Goal: Information Seeking & Learning: Find specific fact

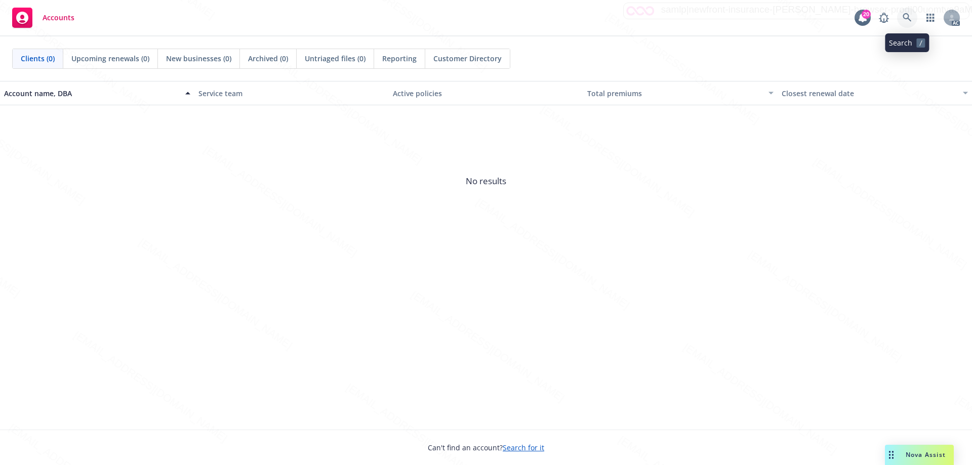
click at [910, 20] on icon at bounding box center [907, 17] width 9 height 9
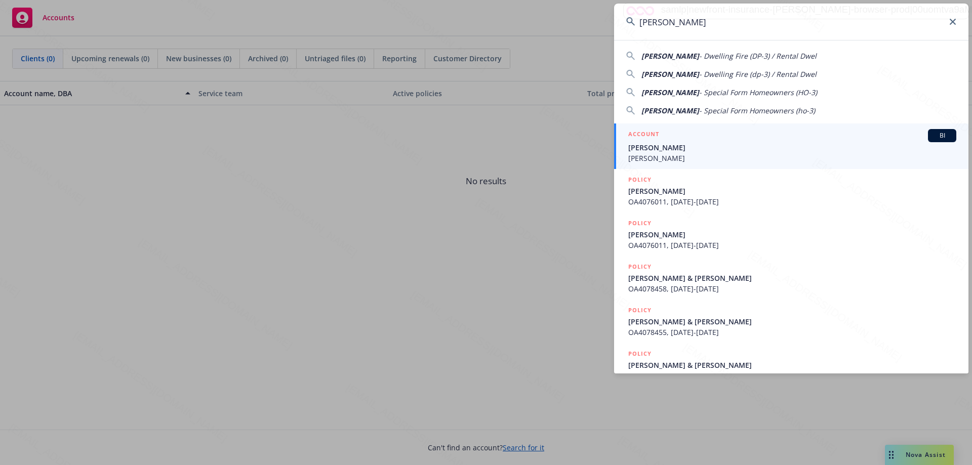
type input "[PERSON_NAME]"
click at [744, 156] on span "[PERSON_NAME]" at bounding box center [792, 158] width 328 height 11
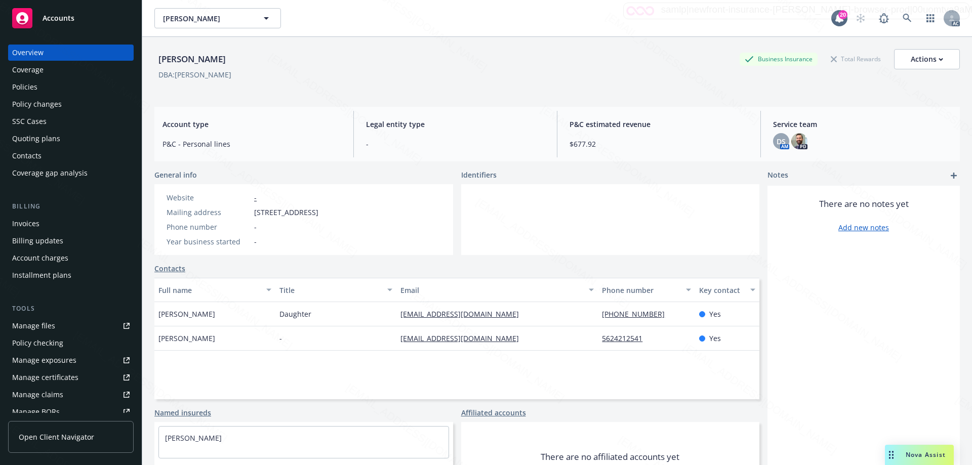
click at [37, 87] on div "Policies" at bounding box center [70, 87] width 117 height 16
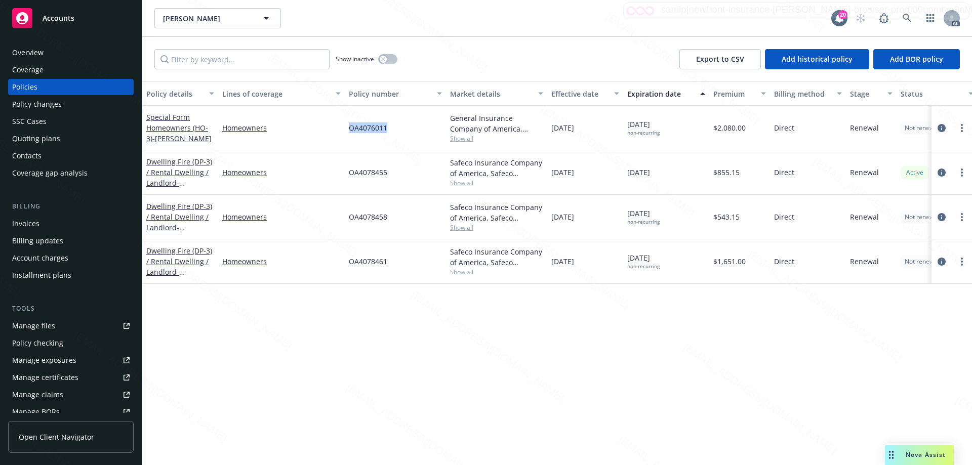
drag, startPoint x: 388, startPoint y: 128, endPoint x: 343, endPoint y: 126, distance: 44.6
click at [343, 126] on div "Special Form Homeowners (HO-3) - [PERSON_NAME] Homeowners OA4076011 General Ins…" at bounding box center [630, 128] width 977 height 45
copy div "OA4076011"
click at [904, 19] on icon at bounding box center [907, 18] width 9 height 9
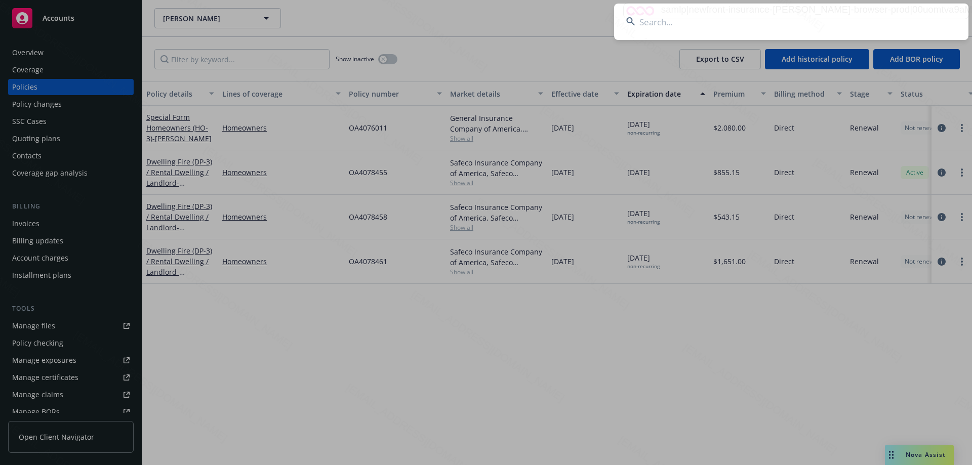
type input "[PERSON_NAME] & [PERSON_NAME]"
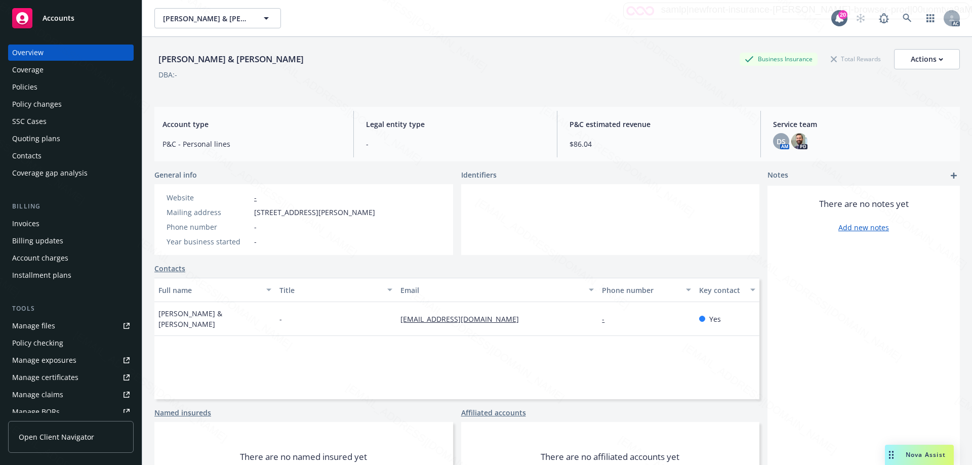
click at [52, 87] on div "Policies" at bounding box center [70, 87] width 117 height 16
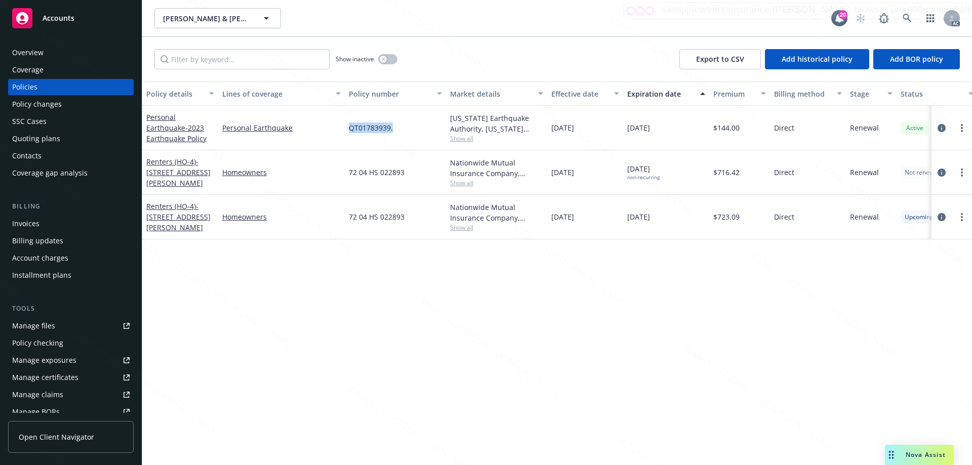
drag, startPoint x: 388, startPoint y: 126, endPoint x: 347, endPoint y: 129, distance: 41.1
click at [347, 129] on div "QT01783939." at bounding box center [395, 128] width 101 height 45
copy span "QT01783939."
click at [903, 14] on icon at bounding box center [907, 18] width 9 height 9
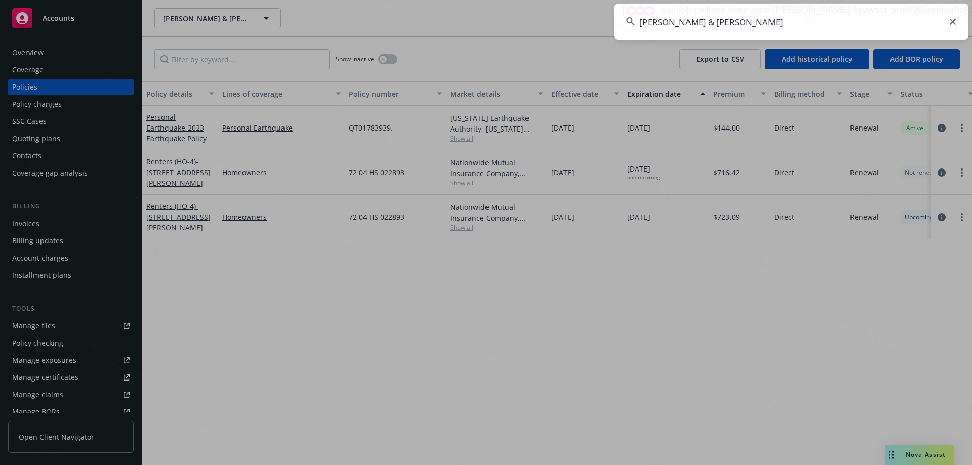
type input "[PERSON_NAME] & [PERSON_NAME]"
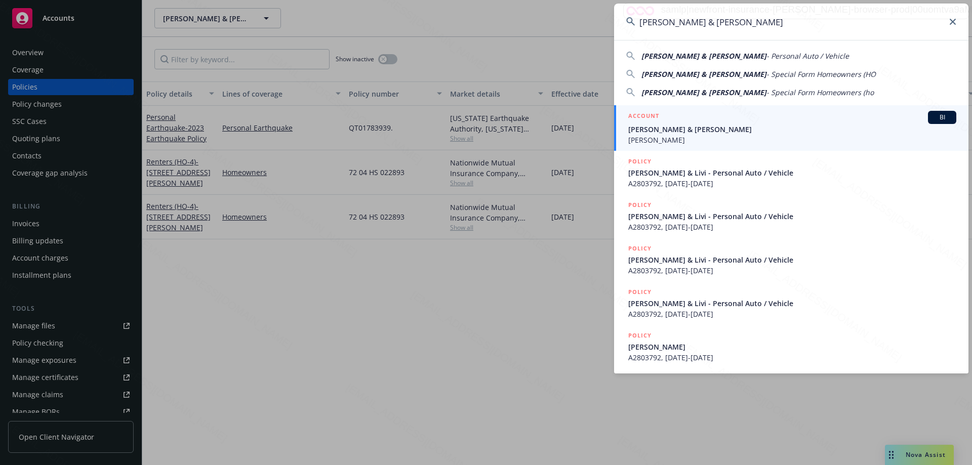
click at [658, 131] on span "[PERSON_NAME] & [PERSON_NAME]" at bounding box center [792, 129] width 328 height 11
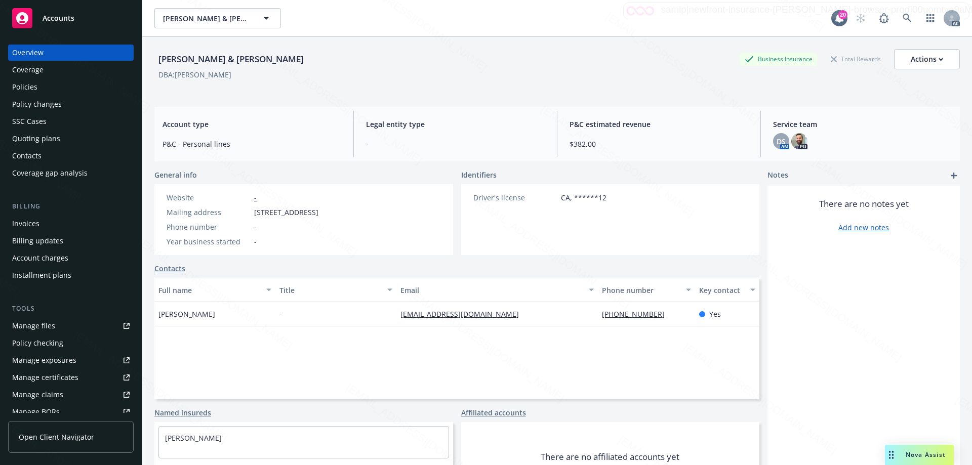
click at [36, 84] on div "Policies" at bounding box center [24, 87] width 25 height 16
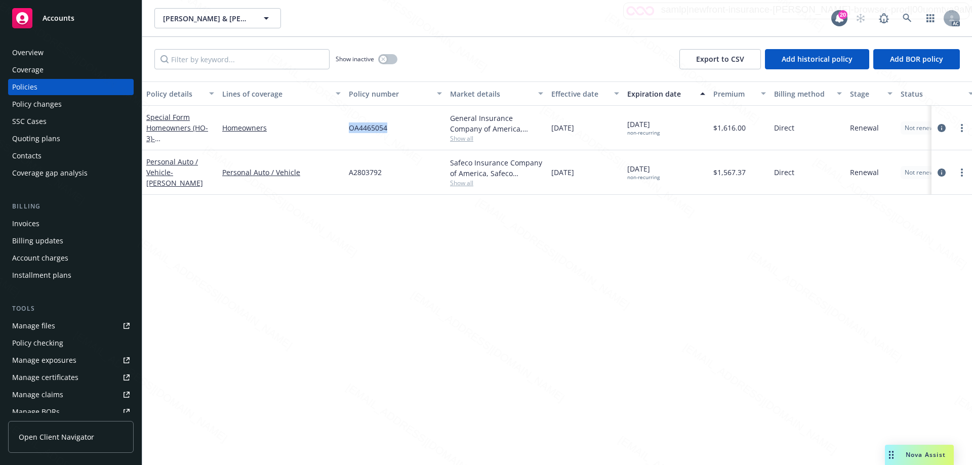
drag, startPoint x: 389, startPoint y: 127, endPoint x: 350, endPoint y: 125, distance: 39.1
click at [350, 125] on div "OA4465054" at bounding box center [395, 128] width 101 height 45
copy span "OA4465054"
click at [902, 17] on link at bounding box center [907, 18] width 20 height 20
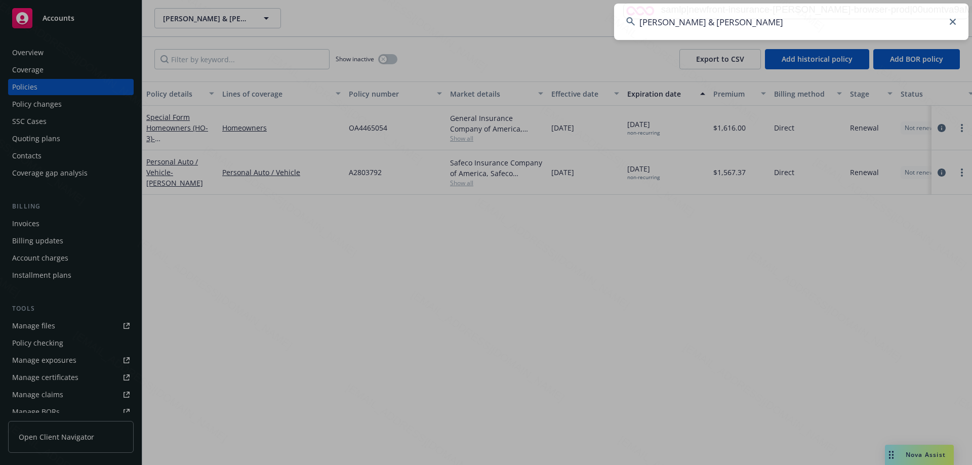
type input "[PERSON_NAME] & [PERSON_NAME]"
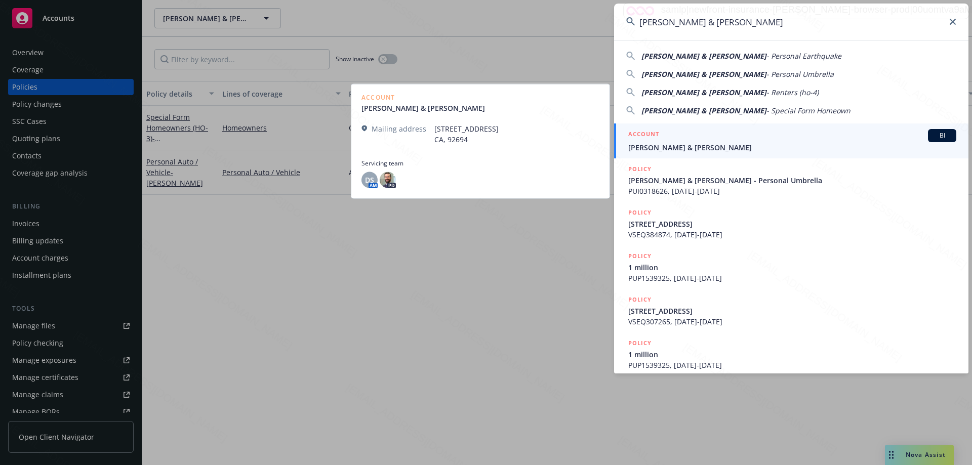
click at [660, 153] on link "ACCOUNT BI [PERSON_NAME] & [PERSON_NAME]" at bounding box center [791, 141] width 355 height 35
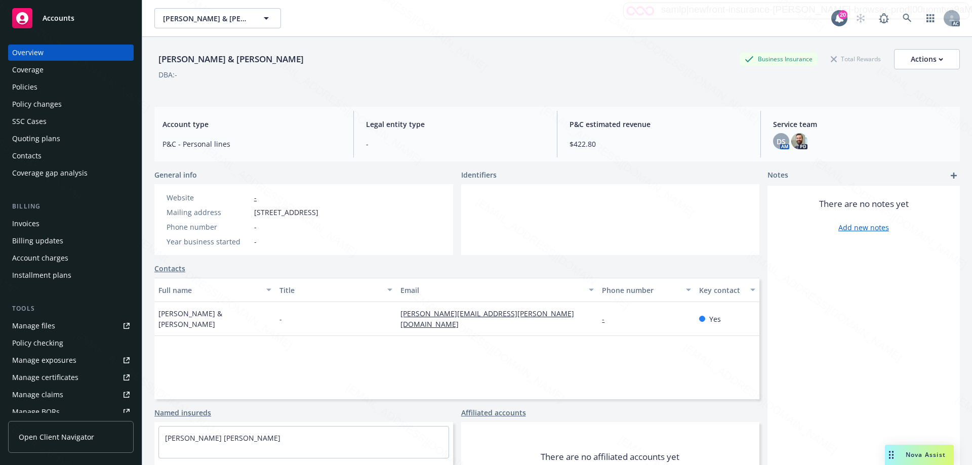
click at [52, 91] on div "Policies" at bounding box center [70, 87] width 117 height 16
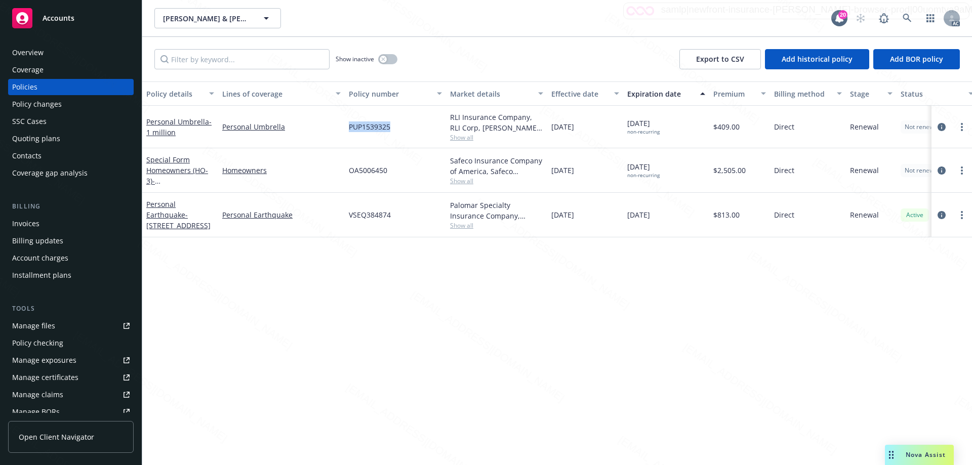
drag, startPoint x: 392, startPoint y: 129, endPoint x: 344, endPoint y: 128, distance: 48.1
click at [344, 128] on div "Personal Umbrella - 1 million Personal Umbrella PUP1539325 RLI Insurance Compan…" at bounding box center [630, 127] width 977 height 43
copy div "PUP1539325"
click at [940, 125] on icon "circleInformation" at bounding box center [942, 127] width 8 height 8
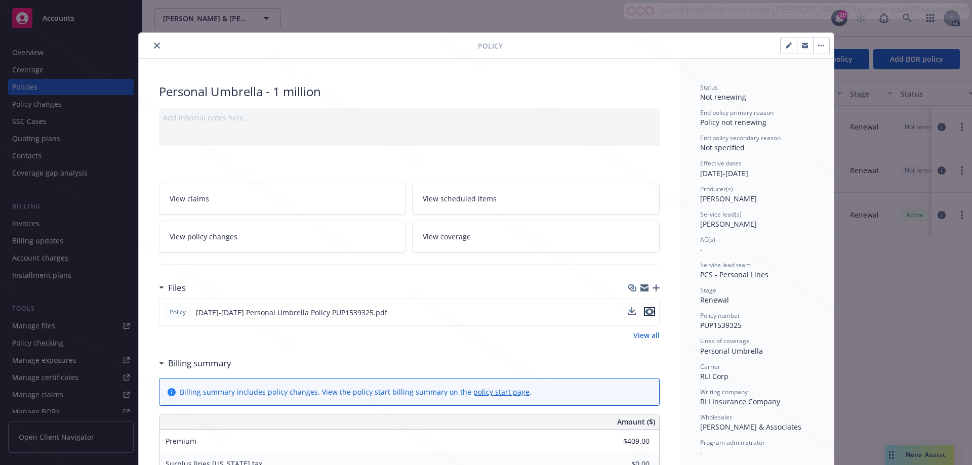
click at [645, 312] on icon "preview file" at bounding box center [649, 311] width 9 height 7
click at [154, 47] on icon "close" at bounding box center [157, 46] width 6 height 6
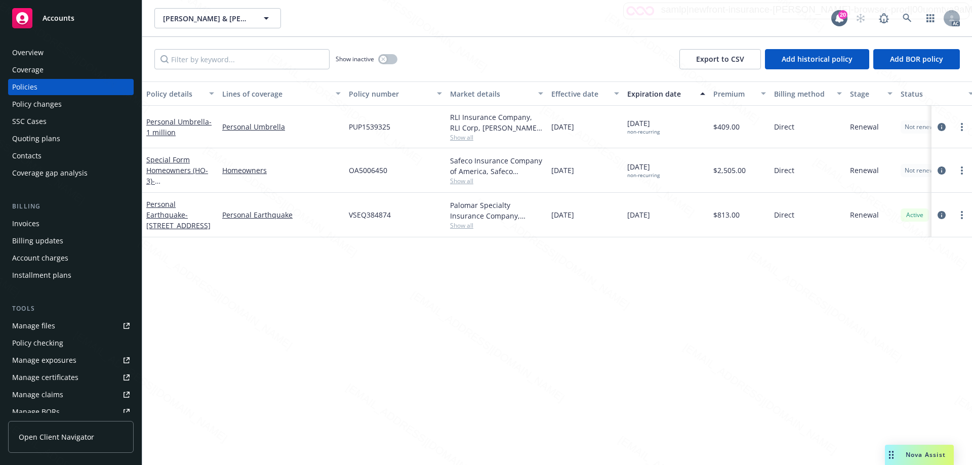
click at [368, 127] on span "PUP1539325" at bounding box center [370, 127] width 42 height 11
copy span "PUP1539325"
click at [911, 15] on icon at bounding box center [907, 18] width 9 height 9
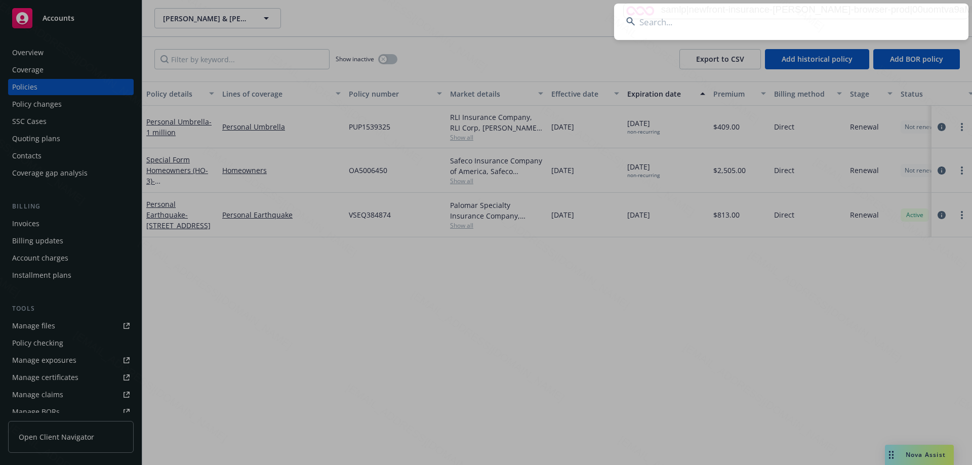
type input "[PERSON_NAME]"
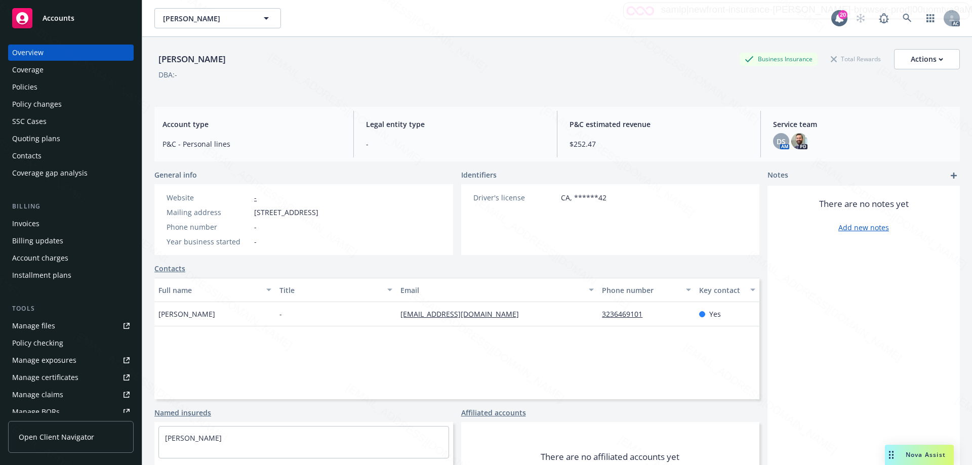
click at [56, 90] on div "Policies" at bounding box center [70, 87] width 117 height 16
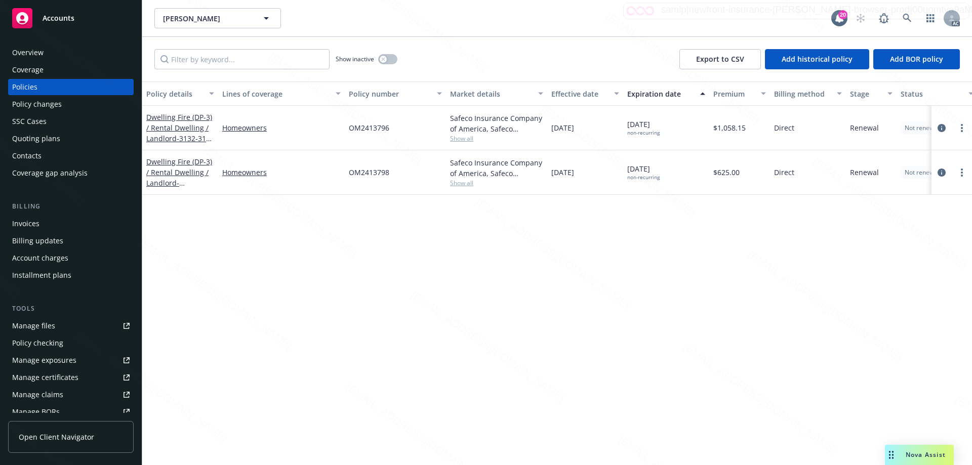
click at [371, 129] on span "OM2413796" at bounding box center [369, 128] width 41 height 11
copy span "OM2413796"
click at [361, 170] on span "OM2413798" at bounding box center [369, 172] width 41 height 11
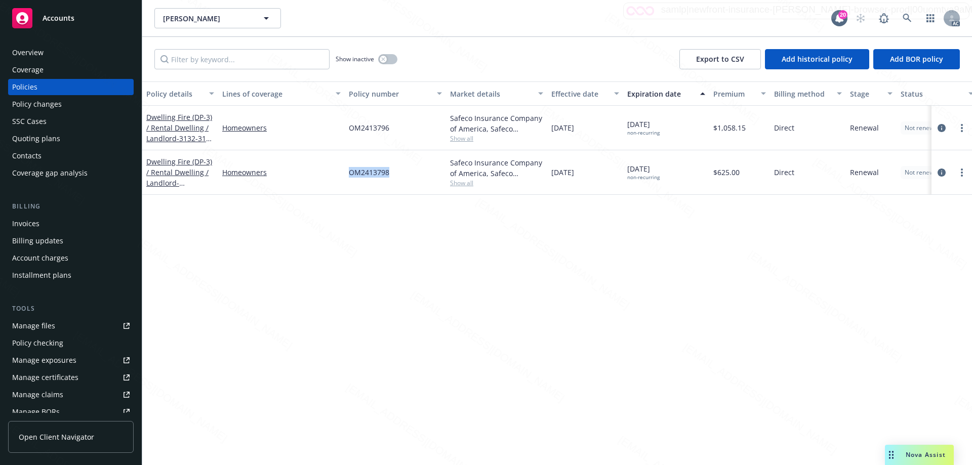
copy span "OM2413798"
click at [909, 18] on icon at bounding box center [907, 18] width 9 height 9
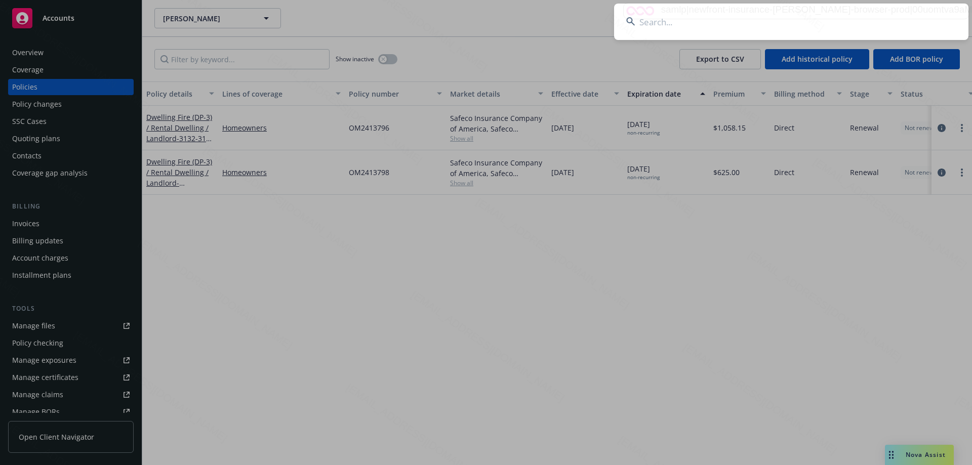
type input "[PERSON_NAME] & [PERSON_NAME]"
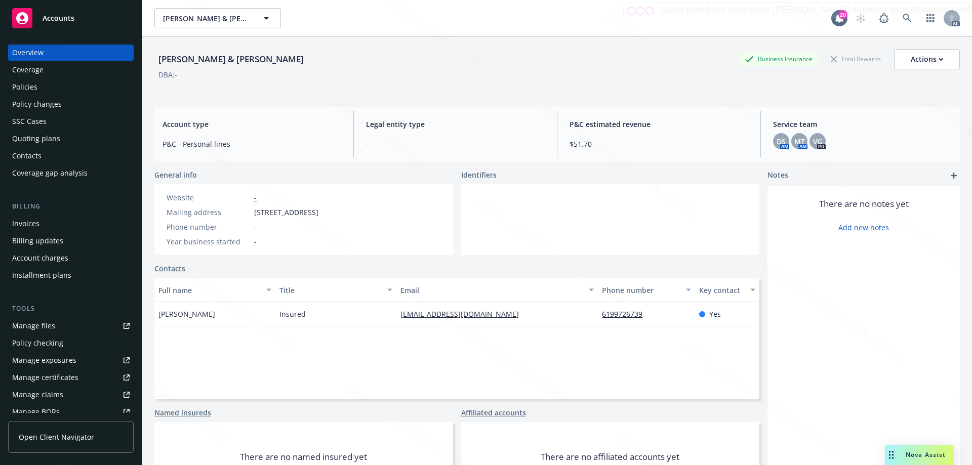
click at [29, 83] on div "Policies" at bounding box center [24, 87] width 25 height 16
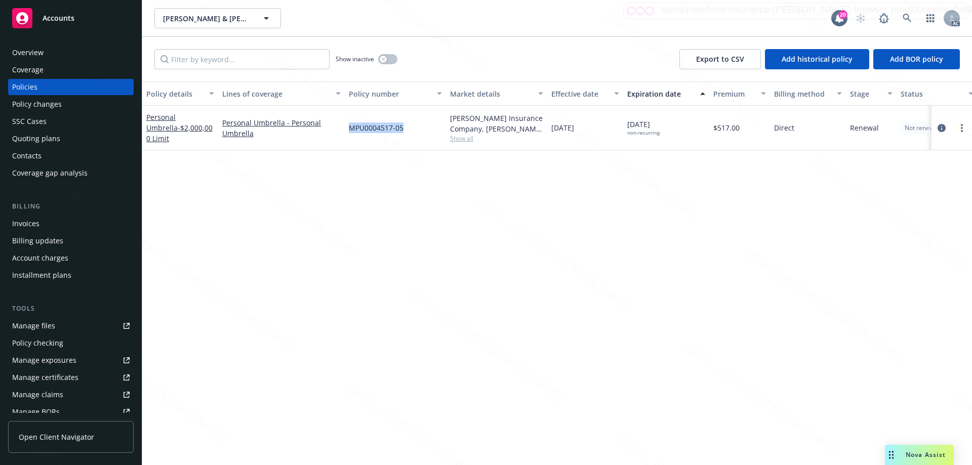
drag, startPoint x: 409, startPoint y: 128, endPoint x: 352, endPoint y: 128, distance: 57.2
click at [352, 128] on div "MPU0004517-05" at bounding box center [395, 128] width 101 height 45
click at [907, 15] on icon at bounding box center [907, 18] width 9 height 9
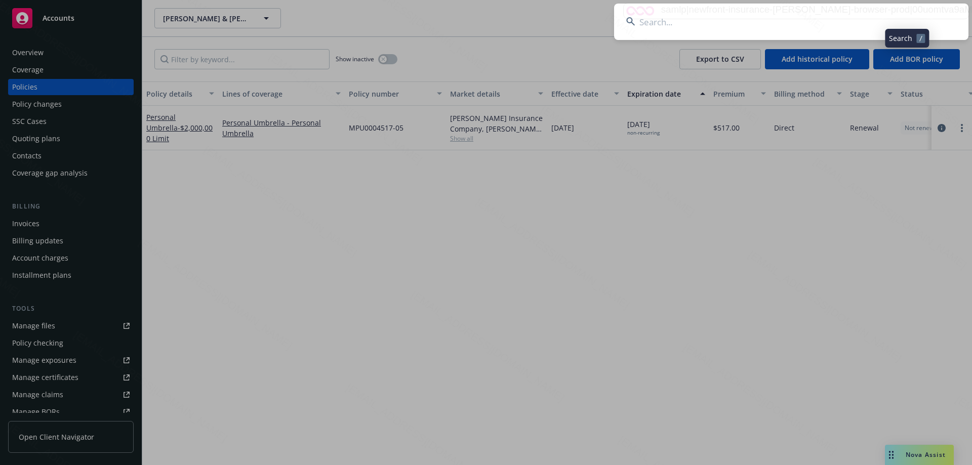
type input "[PERSON_NAME]"
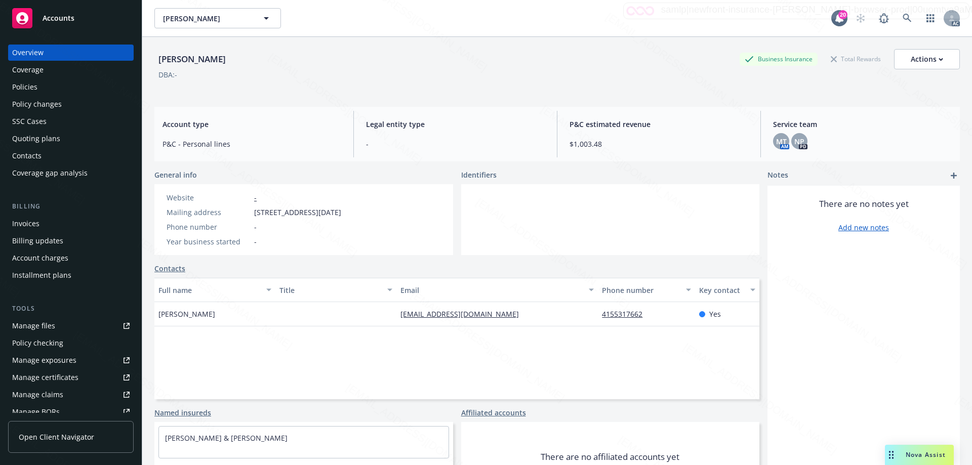
click at [659, 65] on div "[PERSON_NAME] Business Insurance Total Rewards Actions" at bounding box center [557, 59] width 806 height 20
click at [903, 17] on icon at bounding box center [907, 18] width 9 height 9
click at [47, 85] on div "Policies" at bounding box center [70, 87] width 117 height 16
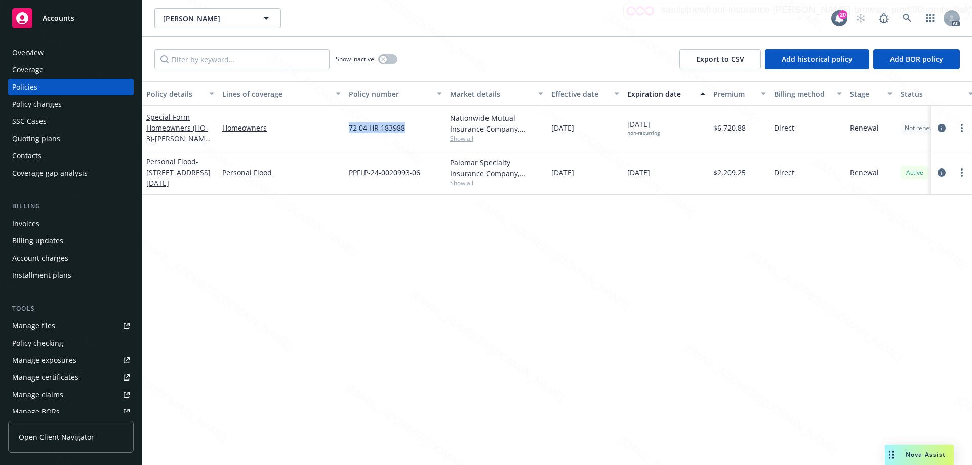
drag, startPoint x: 408, startPoint y: 128, endPoint x: 350, endPoint y: 128, distance: 57.7
click at [350, 128] on div "72 04 HR 183988" at bounding box center [395, 128] width 101 height 45
copy span "72 04 HR 183988"
click at [903, 15] on icon at bounding box center [907, 18] width 9 height 9
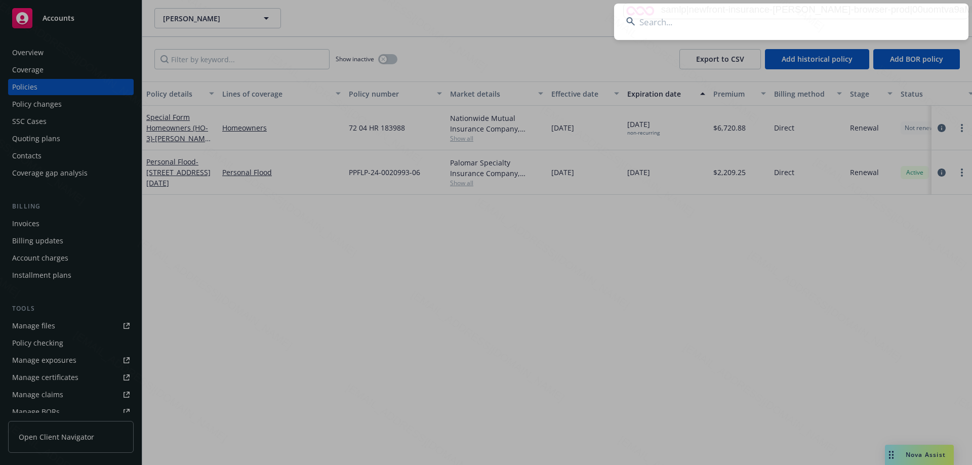
type input "[PERSON_NAME]"
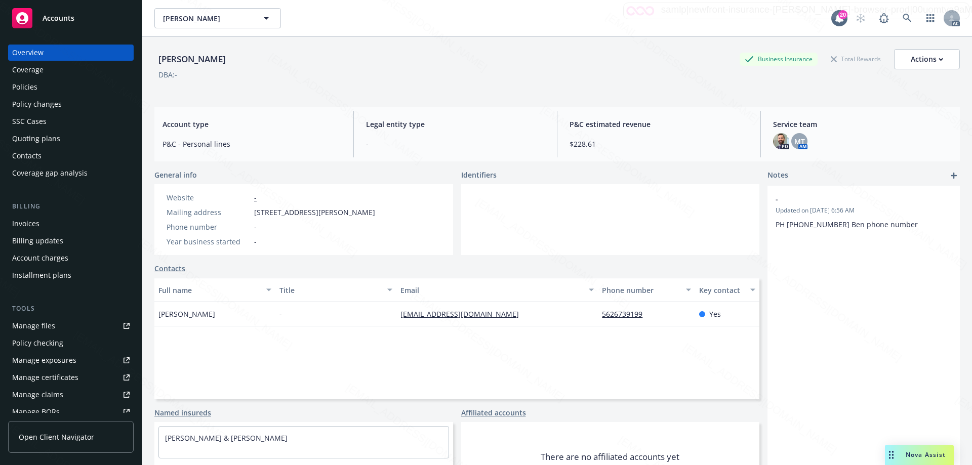
click at [26, 91] on div "Policies" at bounding box center [24, 87] width 25 height 16
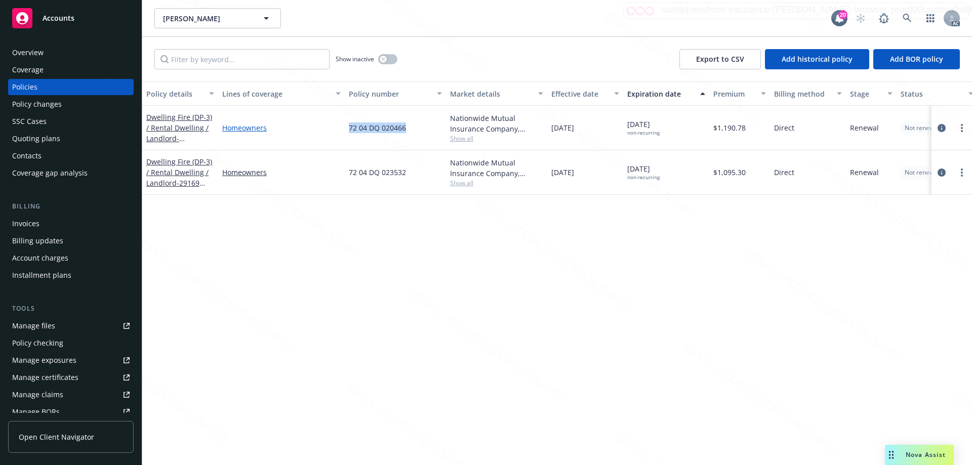
drag, startPoint x: 406, startPoint y: 134, endPoint x: 340, endPoint y: 133, distance: 65.8
click at [340, 133] on div "Dwelling Fire (DP-3) / [PERSON_NAME] / Landlord - [PERSON_NAME] & [PERSON_NAME]…" at bounding box center [630, 128] width 977 height 45
copy div "72 04 DQ 020466"
click at [908, 17] on icon at bounding box center [907, 18] width 9 height 9
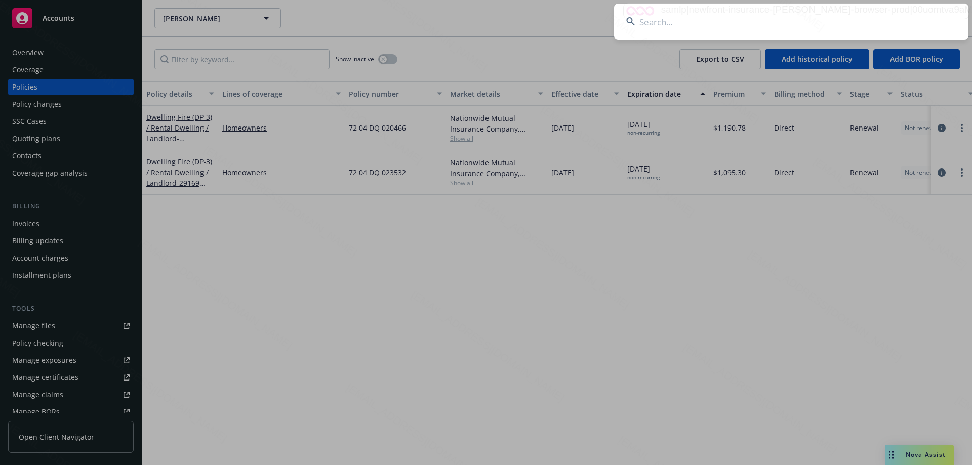
type input "[PERSON_NAME]"
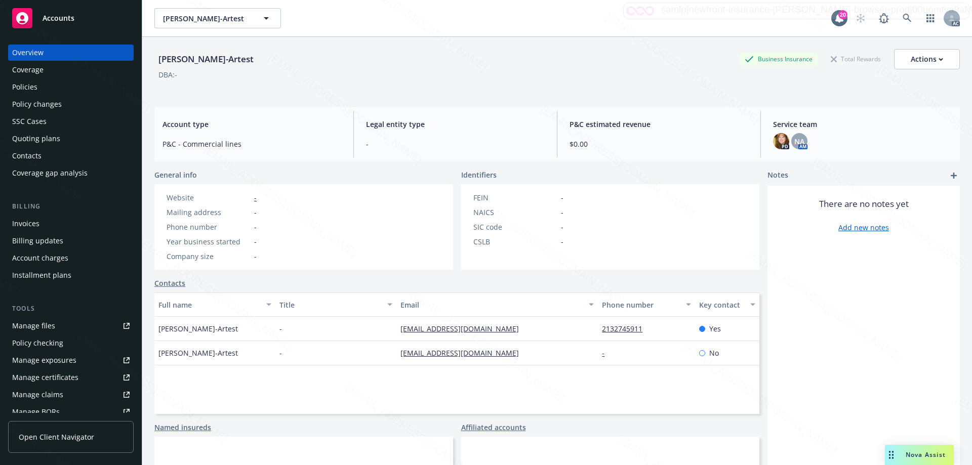
click at [35, 88] on div "Policies" at bounding box center [24, 87] width 25 height 16
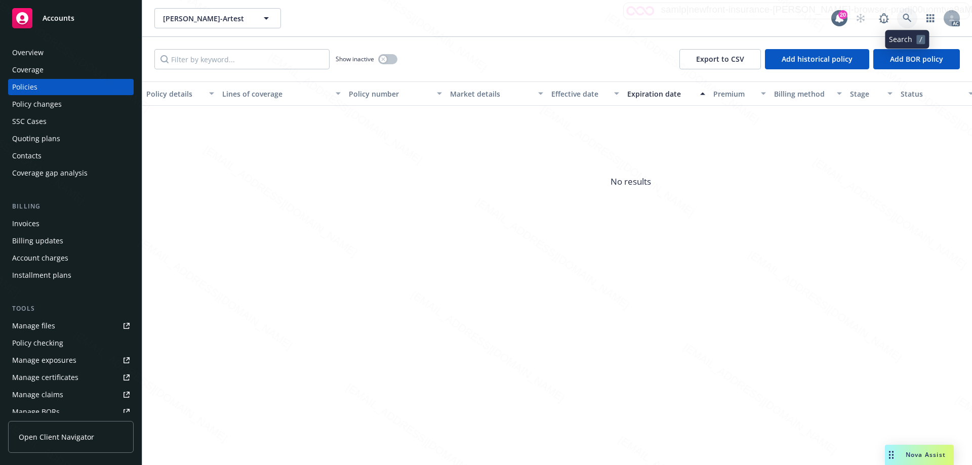
click at [913, 14] on link at bounding box center [907, 18] width 20 height 20
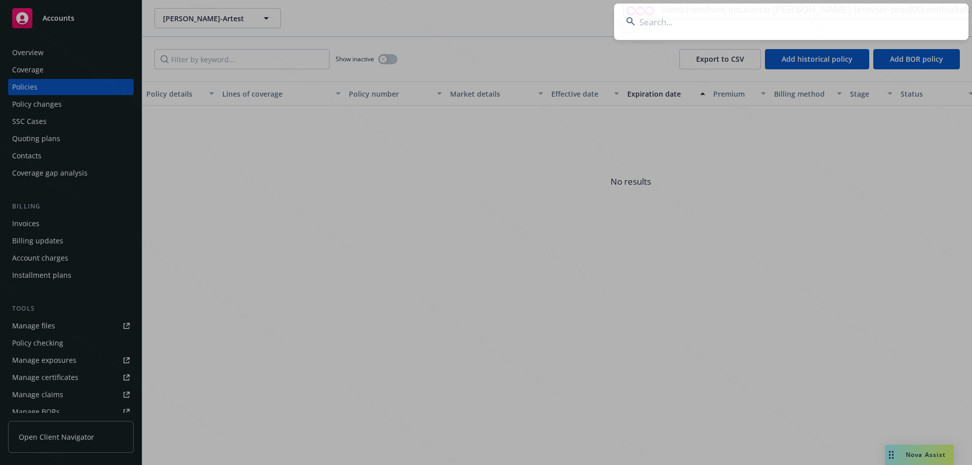
click at [909, 17] on input at bounding box center [791, 22] width 355 height 36
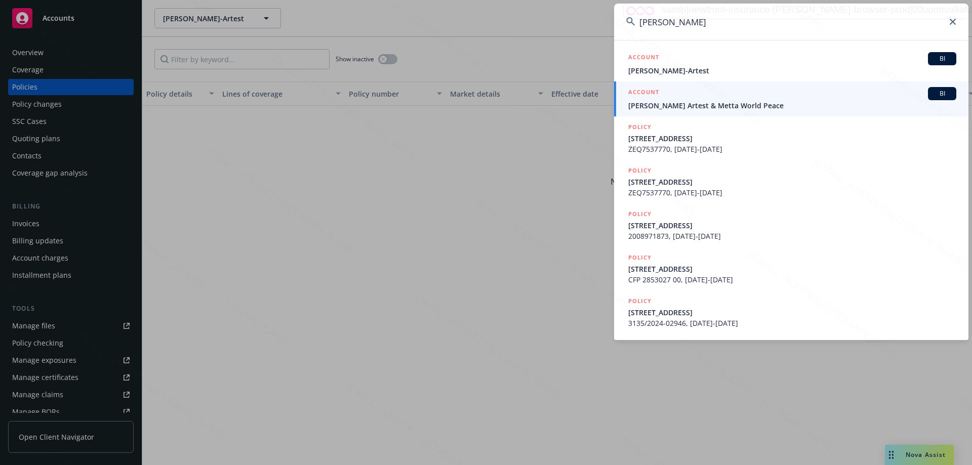
type input "[PERSON_NAME]"
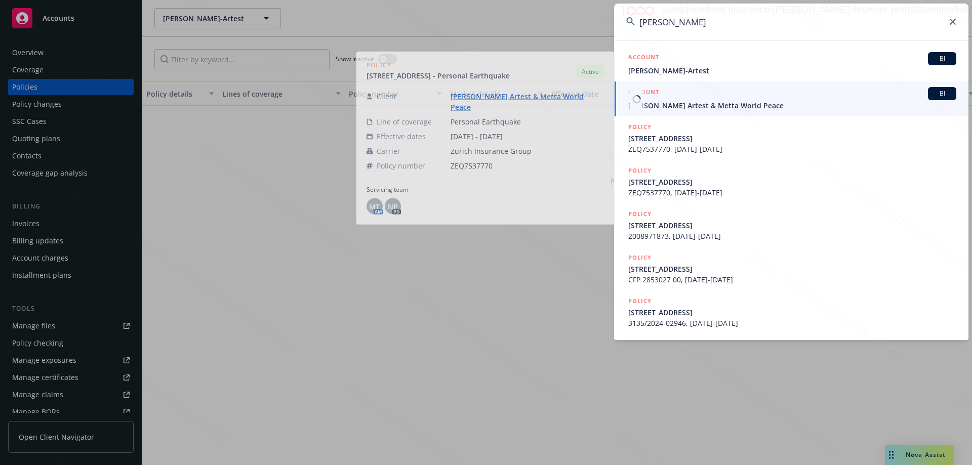
click at [792, 108] on span "[PERSON_NAME] Artest & Metta World Peace" at bounding box center [792, 105] width 328 height 11
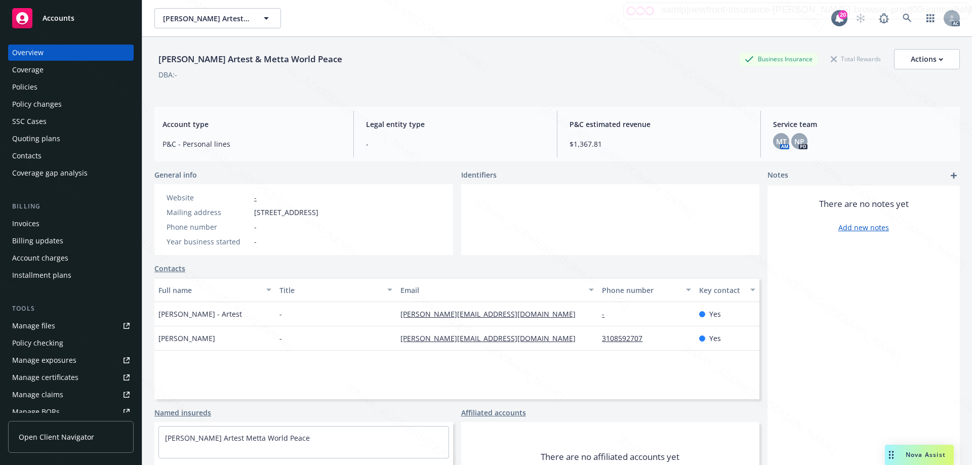
click at [41, 82] on div "Policies" at bounding box center [70, 87] width 117 height 16
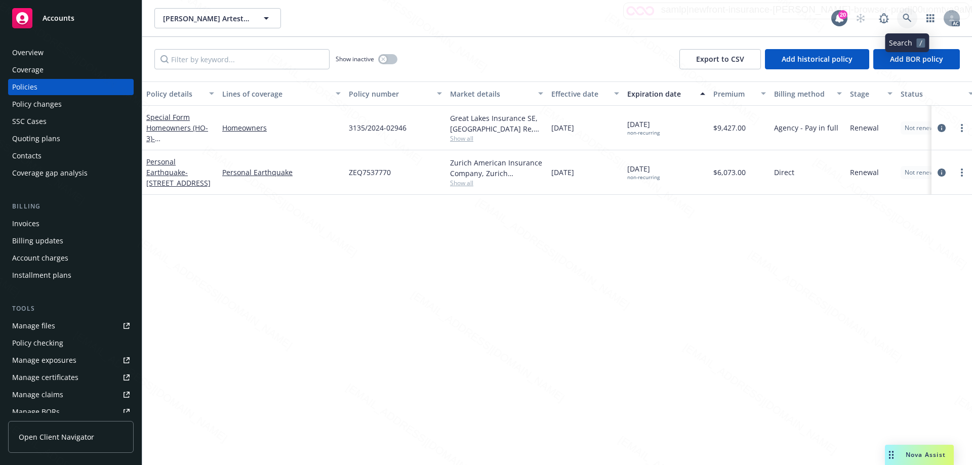
click at [909, 17] on icon at bounding box center [907, 18] width 9 height 9
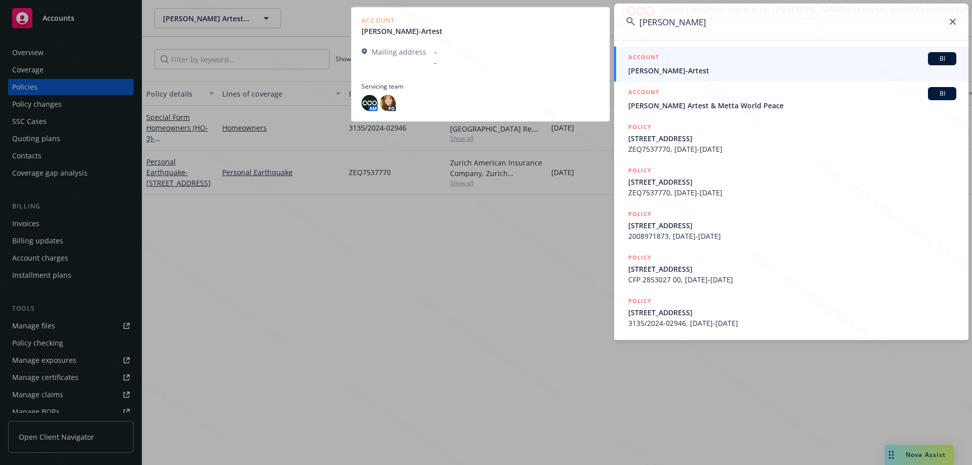
type input "[PERSON_NAME]"
click at [722, 71] on span "[PERSON_NAME]-Artest" at bounding box center [792, 70] width 328 height 11
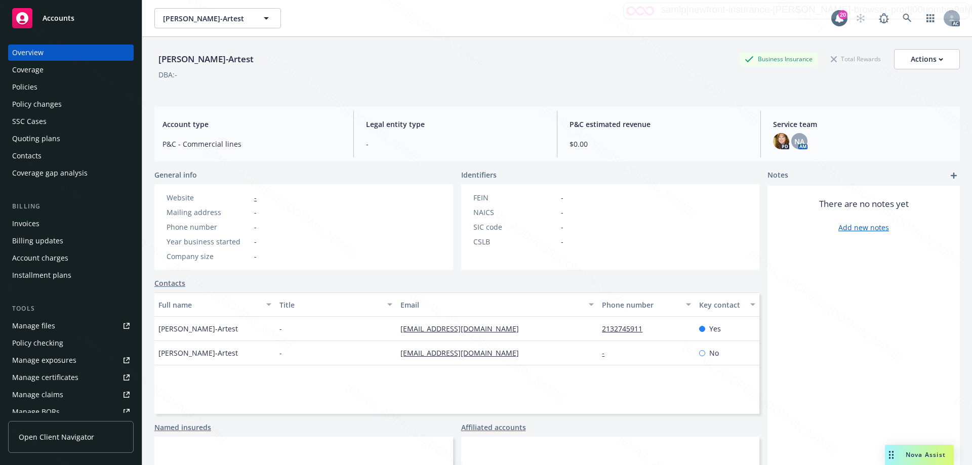
click at [37, 90] on div "Policies" at bounding box center [70, 87] width 117 height 16
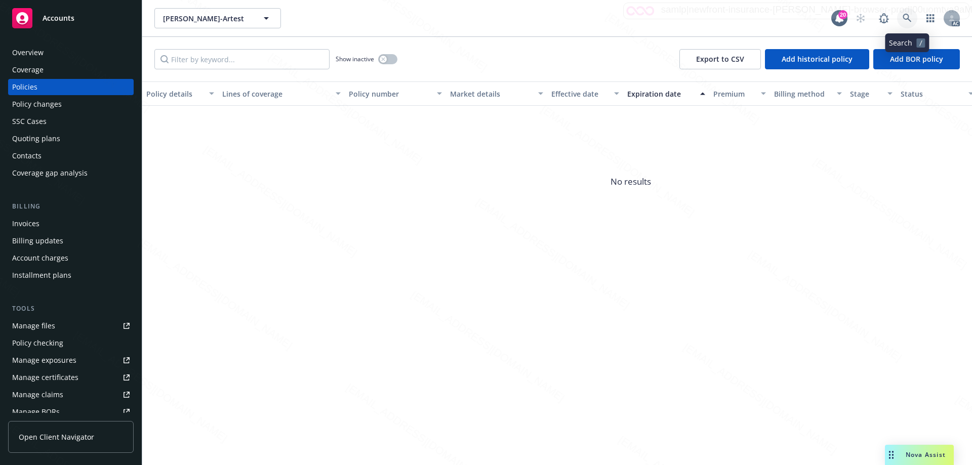
click at [907, 18] on icon at bounding box center [907, 18] width 9 height 9
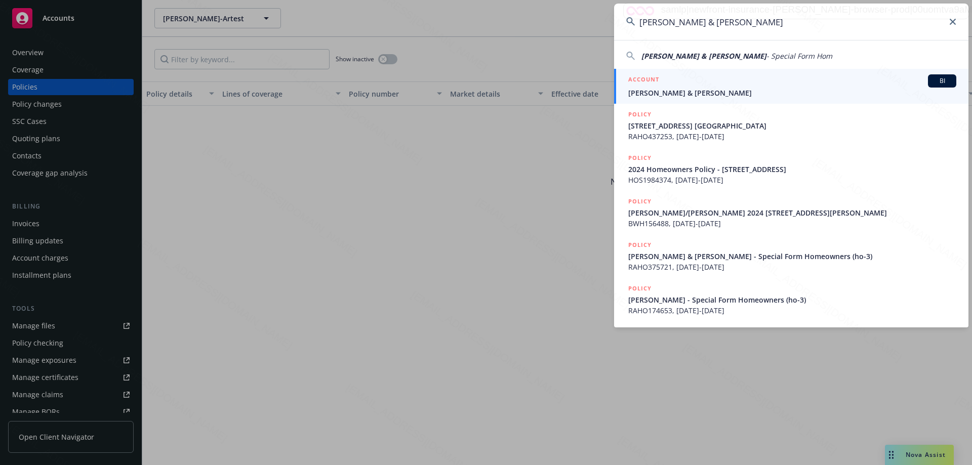
drag, startPoint x: 817, startPoint y: 23, endPoint x: 632, endPoint y: 20, distance: 185.9
click at [632, 20] on div "[PERSON_NAME] & [PERSON_NAME]" at bounding box center [791, 22] width 355 height 36
paste input "BWH156488"
type input "BWH156488"
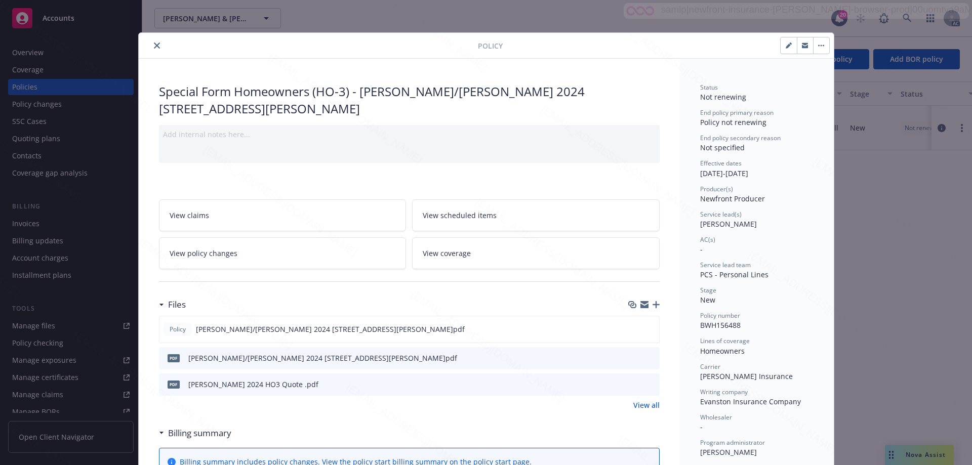
click at [154, 43] on icon "close" at bounding box center [157, 46] width 6 height 6
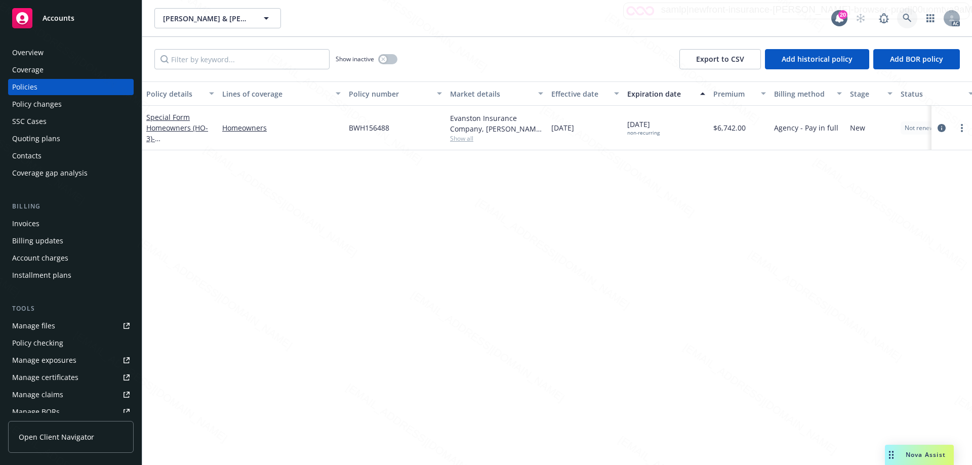
click at [911, 16] on icon at bounding box center [907, 18] width 9 height 9
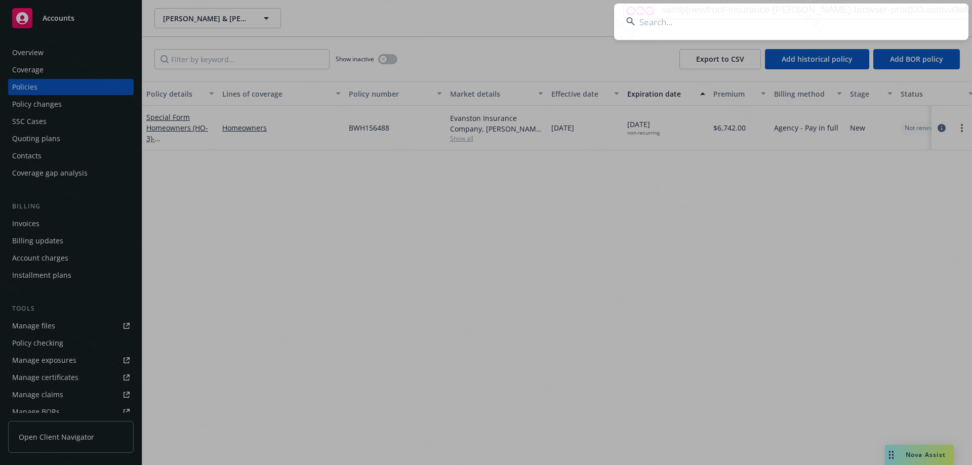
click at [771, 35] on input at bounding box center [791, 22] width 355 height 36
type input "[PERSON_NAME] and [PERSON_NAME]"
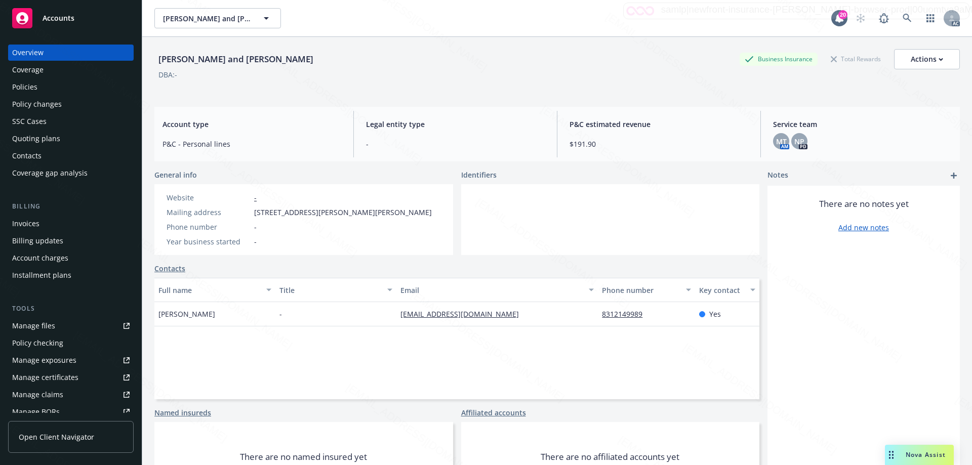
click at [28, 87] on div "Policies" at bounding box center [24, 87] width 25 height 16
